Goal: Information Seeking & Learning: Learn about a topic

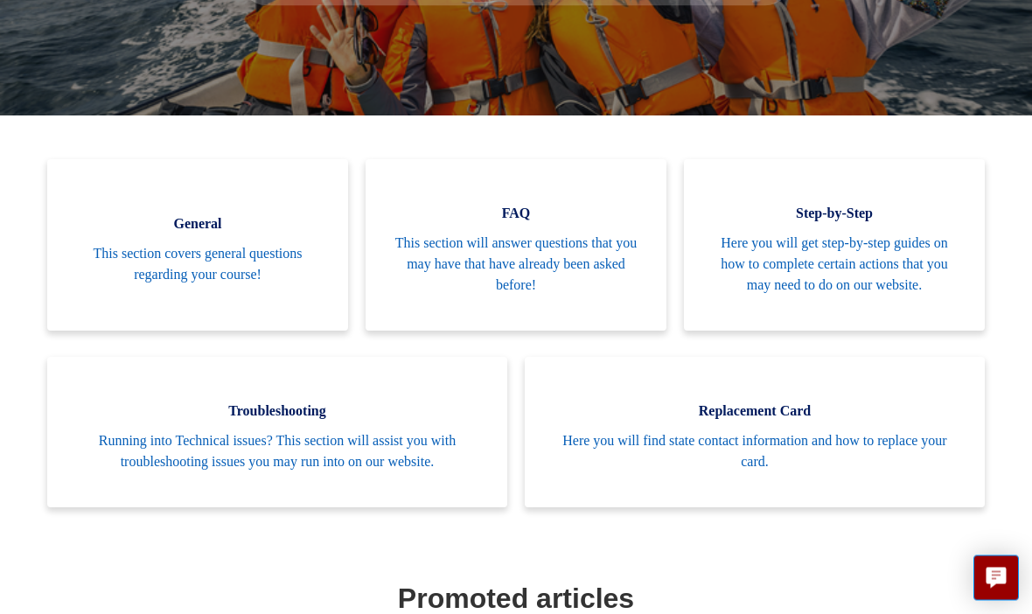
scroll to position [345, 0]
click at [252, 254] on span "This section covers general questions regarding your course!" at bounding box center [197, 264] width 248 height 42
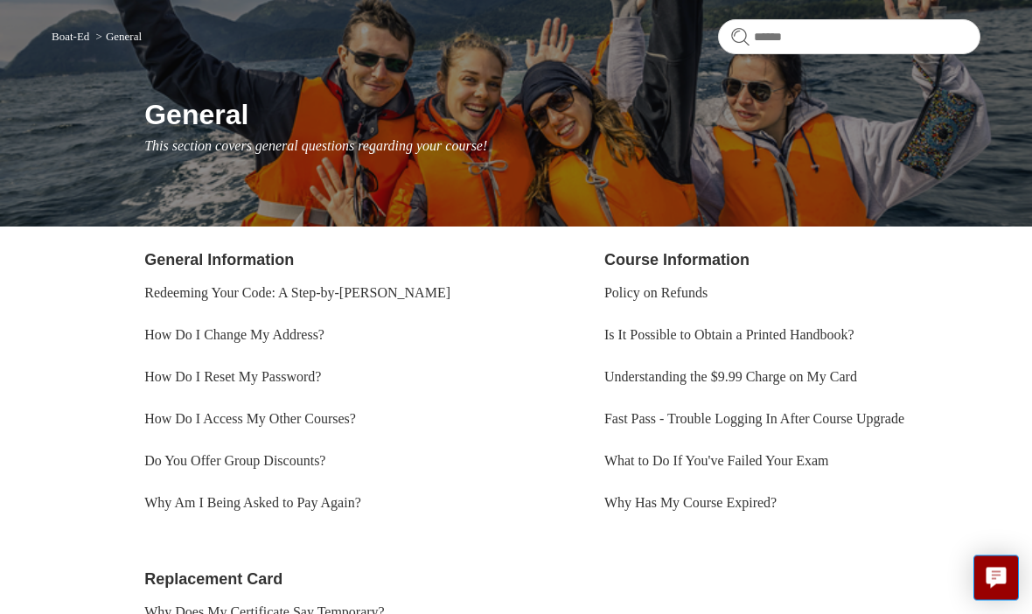
scroll to position [136, 0]
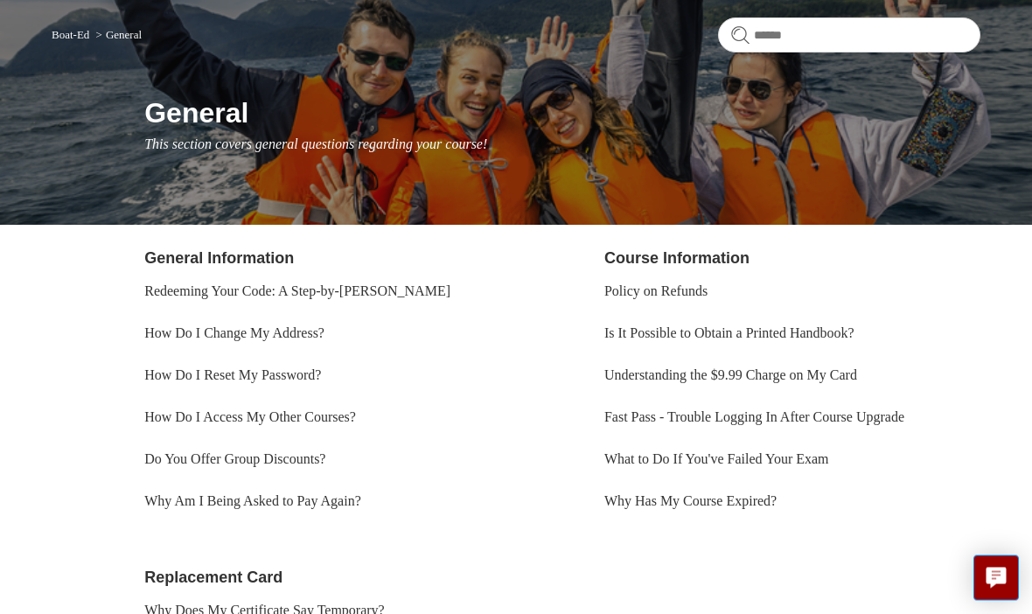
click at [795, 373] on link "Understanding the $9.99 Charge on My Card" at bounding box center [730, 375] width 253 height 15
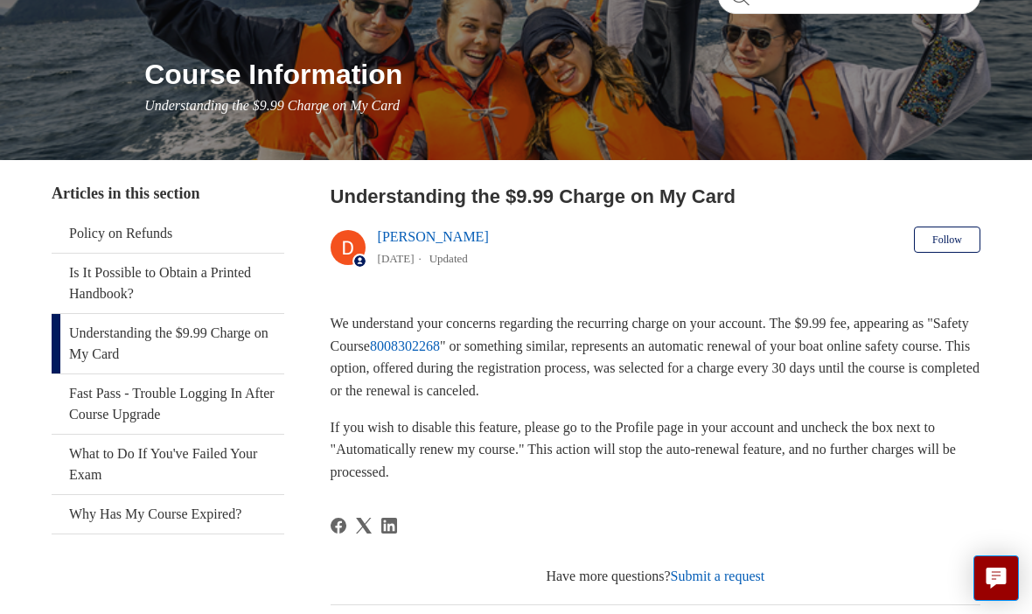
scroll to position [175, 0]
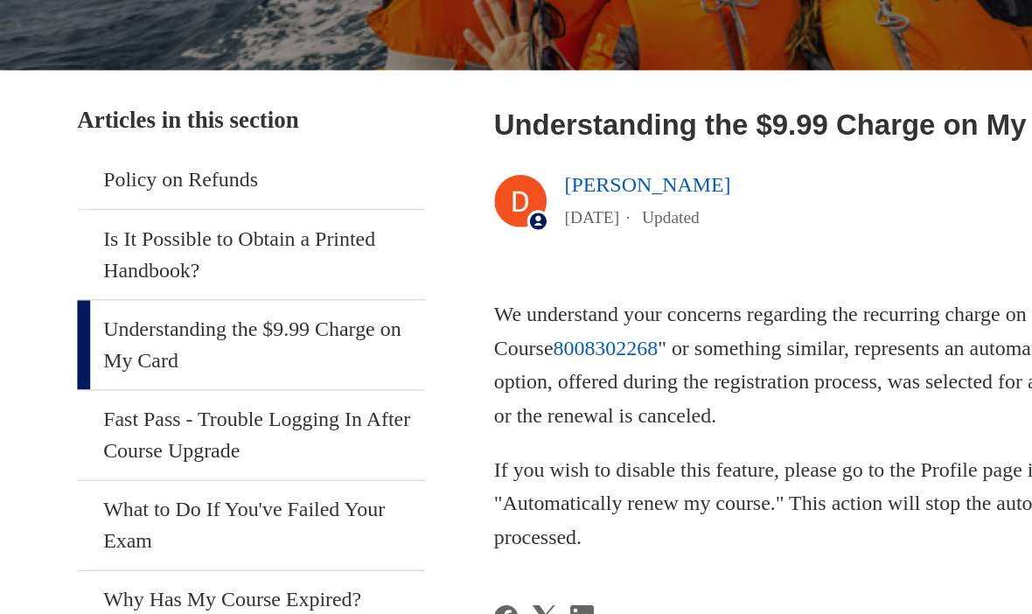
click at [204, 254] on link "Is It Possible to Obtain a Printed Handbook?" at bounding box center [168, 283] width 233 height 59
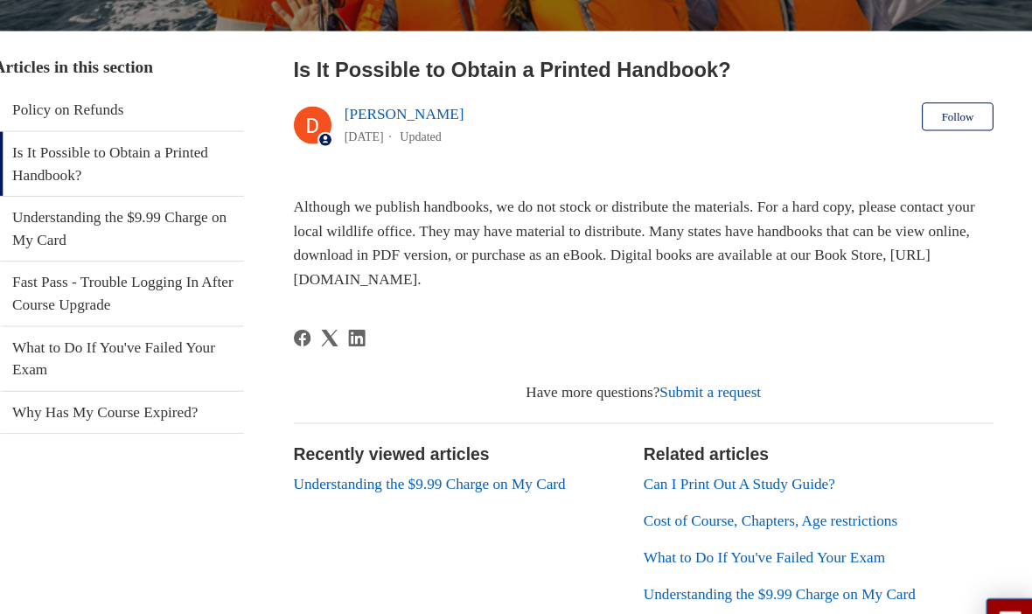
scroll to position [347, 0]
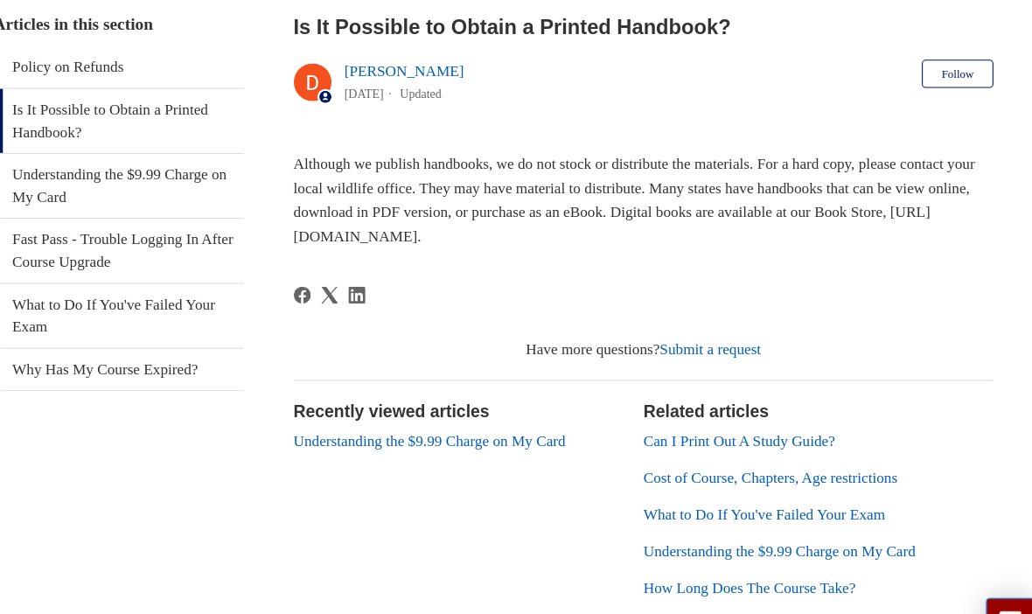
click at [909, 352] on div "Recently viewed articles Understanding the $9.99 Charge on My Card Related arti…" at bounding box center [656, 469] width 650 height 234
click at [759, 402] on link "Can I Print Out A Study Guide?" at bounding box center [744, 408] width 178 height 15
